Goal: Transaction & Acquisition: Purchase product/service

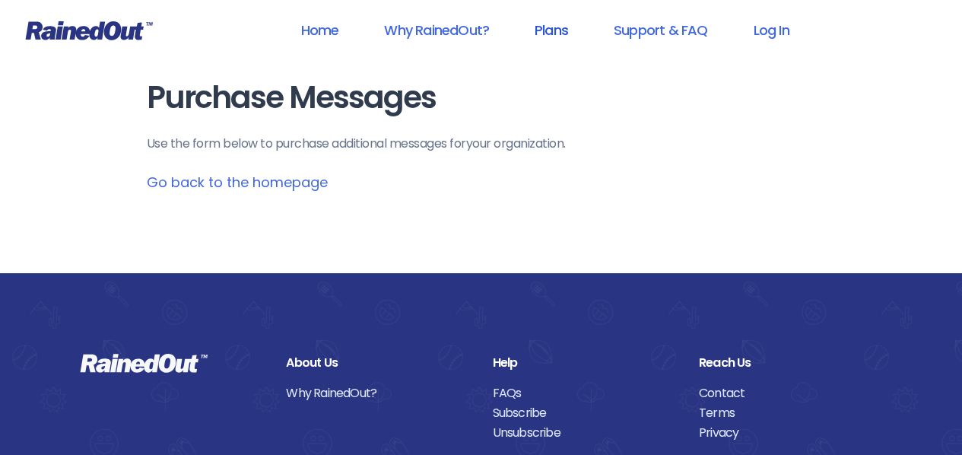
click at [542, 27] on link "Plans" at bounding box center [551, 30] width 73 height 34
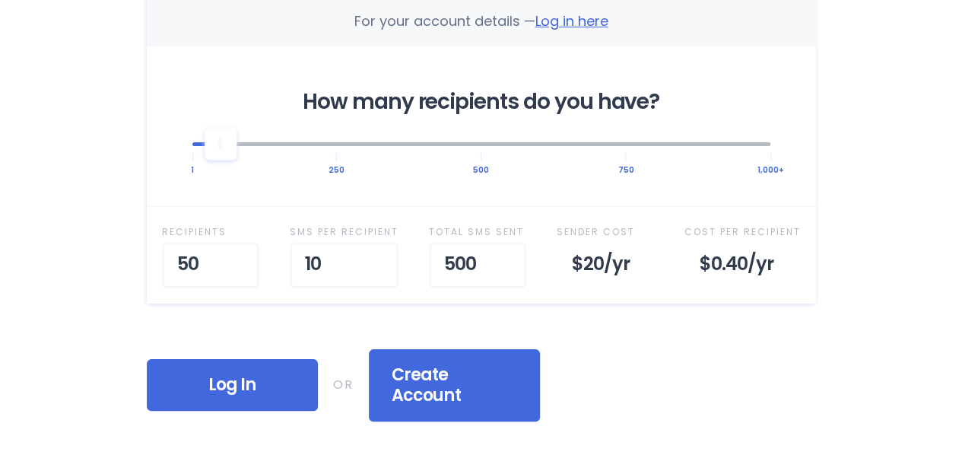
scroll to position [380, 0]
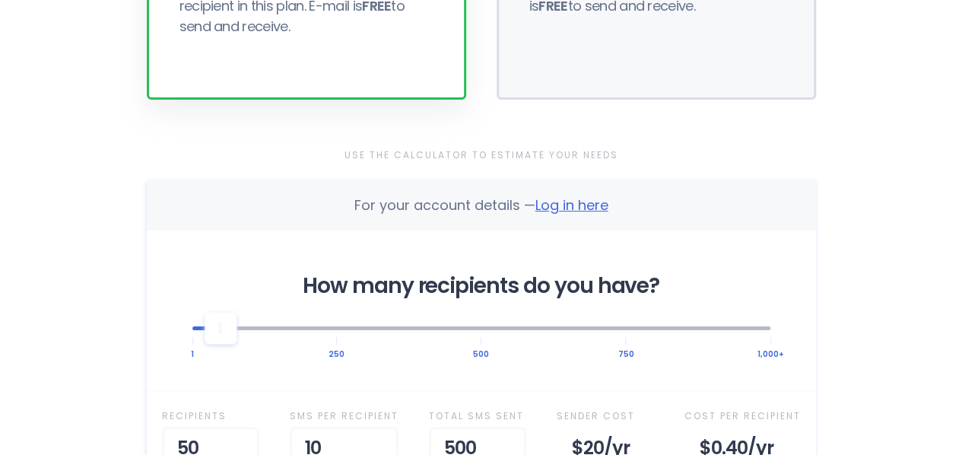
click at [583, 202] on span "Log in here" at bounding box center [572, 205] width 73 height 19
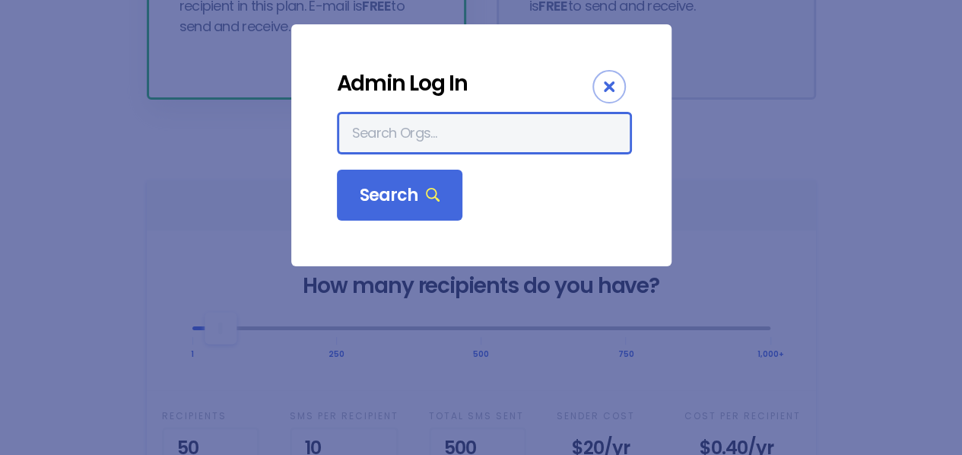
click at [434, 142] on input "text" at bounding box center [484, 133] width 295 height 43
type input "greater wyoming valley area ymca"
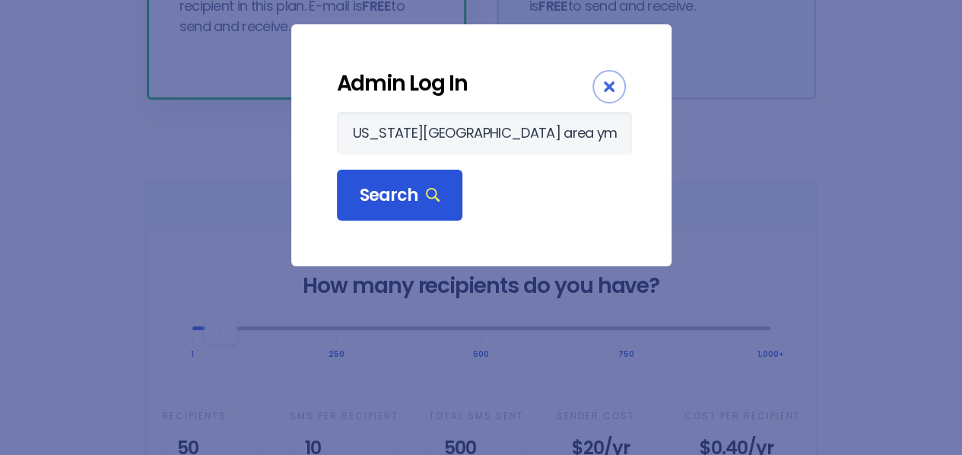
click at [389, 203] on span "Search" at bounding box center [400, 195] width 81 height 21
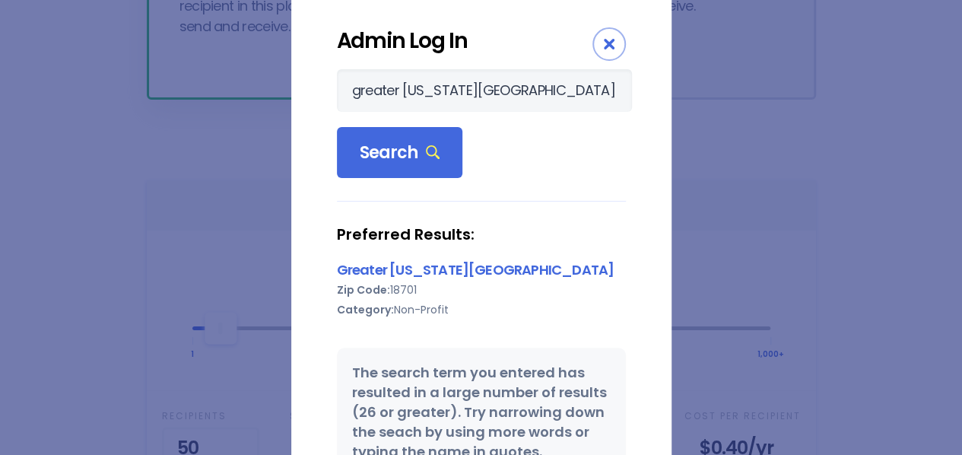
scroll to position [76, 0]
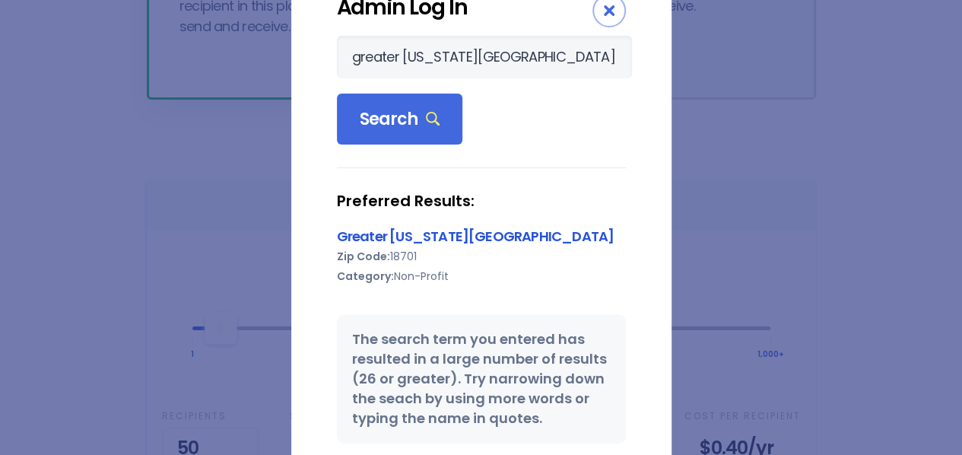
click at [491, 230] on link "Greater Wyoming Valley Area YMCA" at bounding box center [476, 236] width 278 height 19
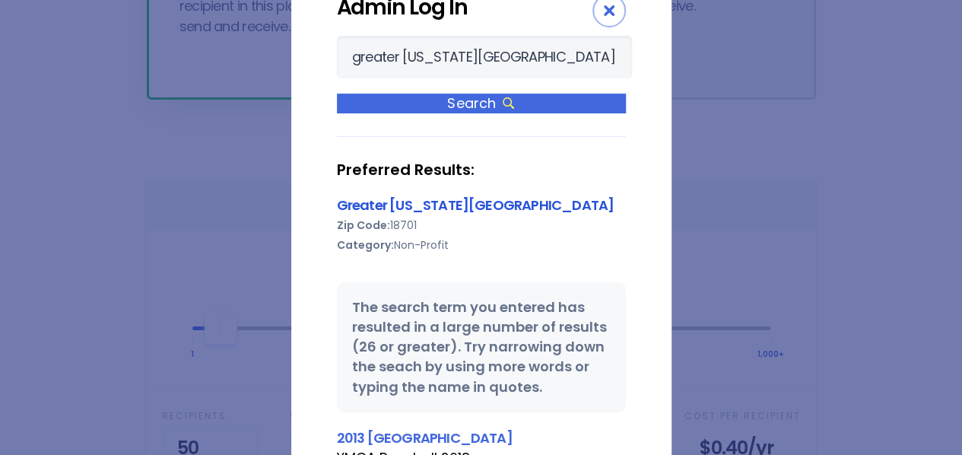
scroll to position [0, 0]
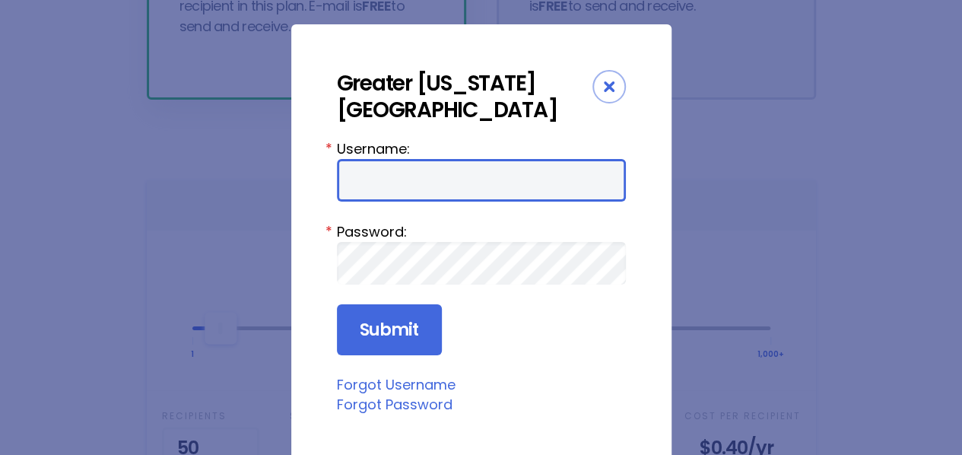
type input "dominic.griffith"
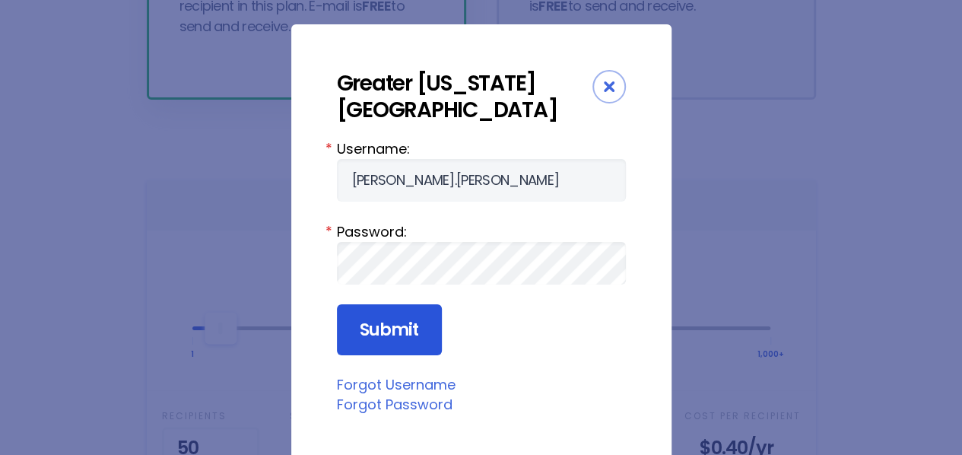
click at [417, 337] on input "Submit" at bounding box center [389, 330] width 105 height 52
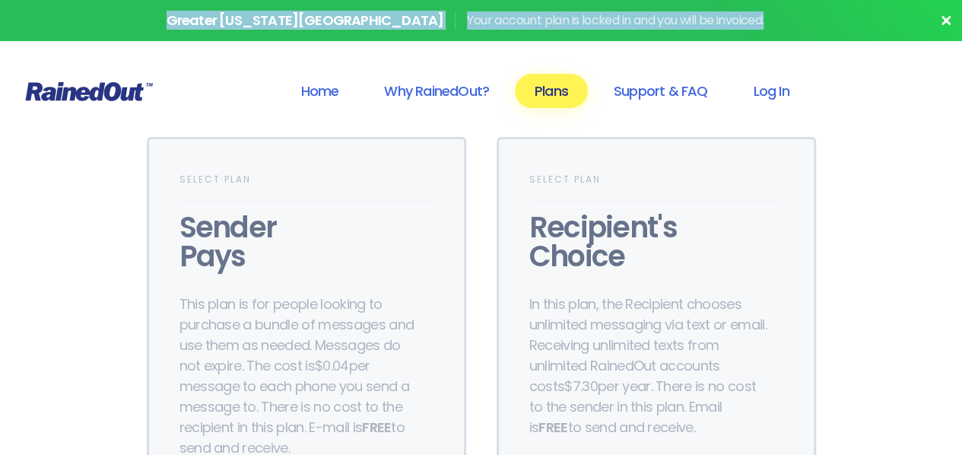
drag, startPoint x: 803, startPoint y: 24, endPoint x: 148, endPoint y: 21, distance: 655.1
click at [148, 21] on div "Greater [US_STATE][GEOGRAPHIC_DATA] YMCA Your account plan is locked in and you…" at bounding box center [476, 20] width 931 height 18
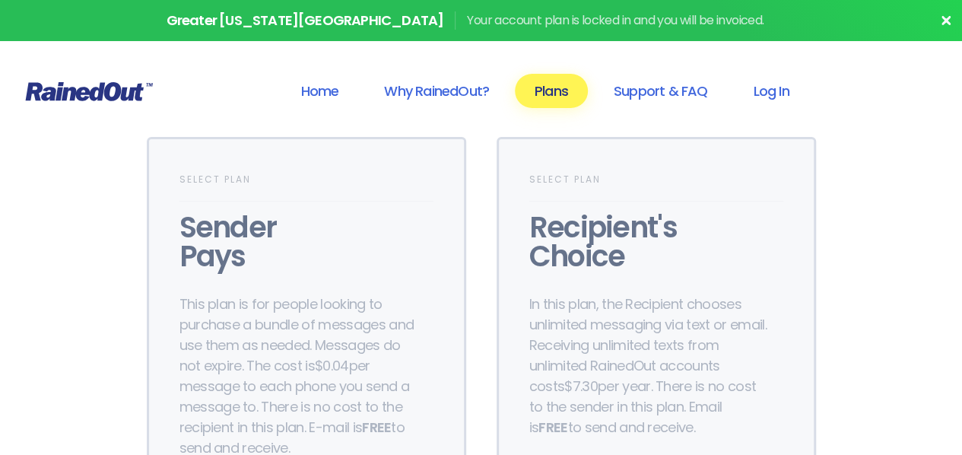
drag, startPoint x: 262, startPoint y: 24, endPoint x: 215, endPoint y: 87, distance: 79.4
click at [215, 87] on header "Home Why RainedOut? Plans Support & FAQ Log In" at bounding box center [481, 91] width 962 height 61
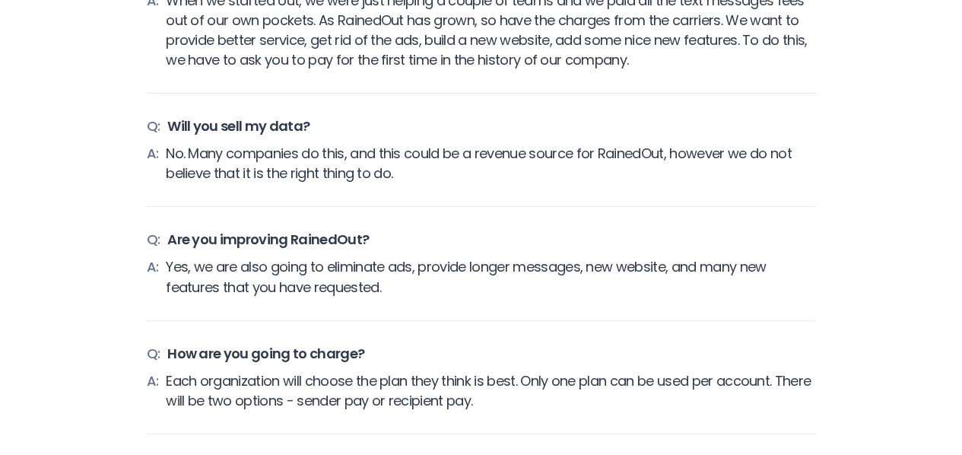
scroll to position [76, 0]
